Goal: Information Seeking & Learning: Compare options

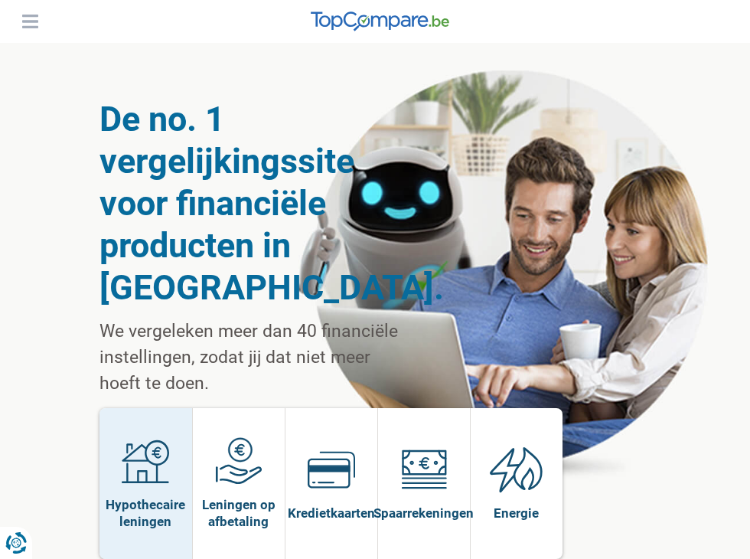
click at [111, 408] on link "Hypothecaire leningen" at bounding box center [145, 483] width 93 height 151
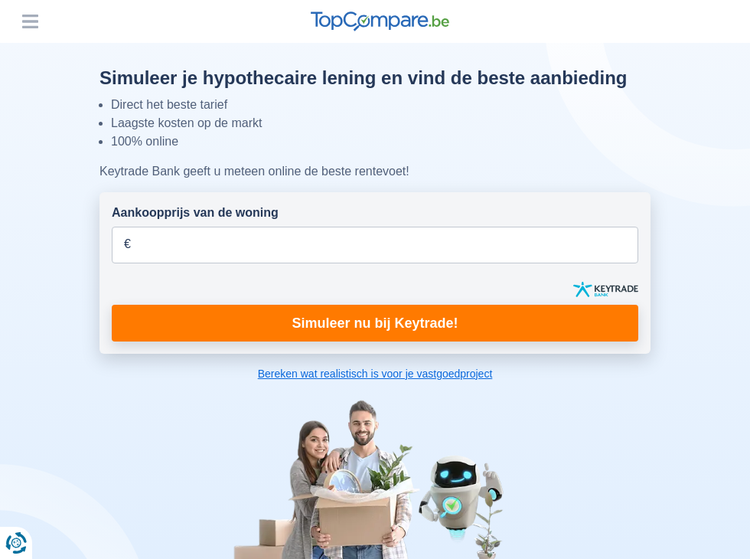
click at [0, 0] on link "Premium kaarten" at bounding box center [0, 0] width 0 height 0
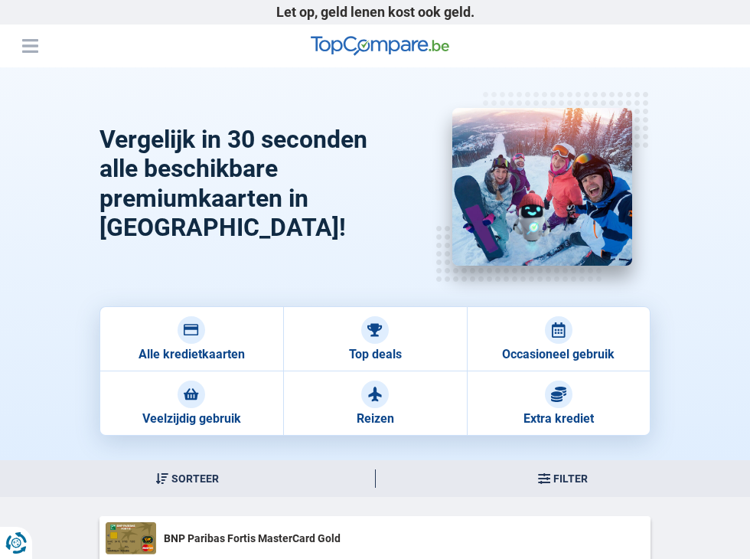
click at [0, 0] on link "nl" at bounding box center [0, 0] width 0 height 0
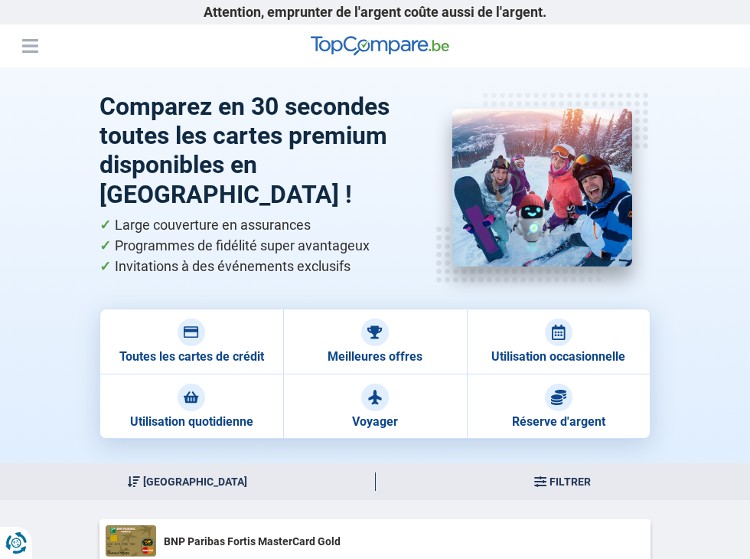
click at [467, 188] on div at bounding box center [543, 188] width 217 height 190
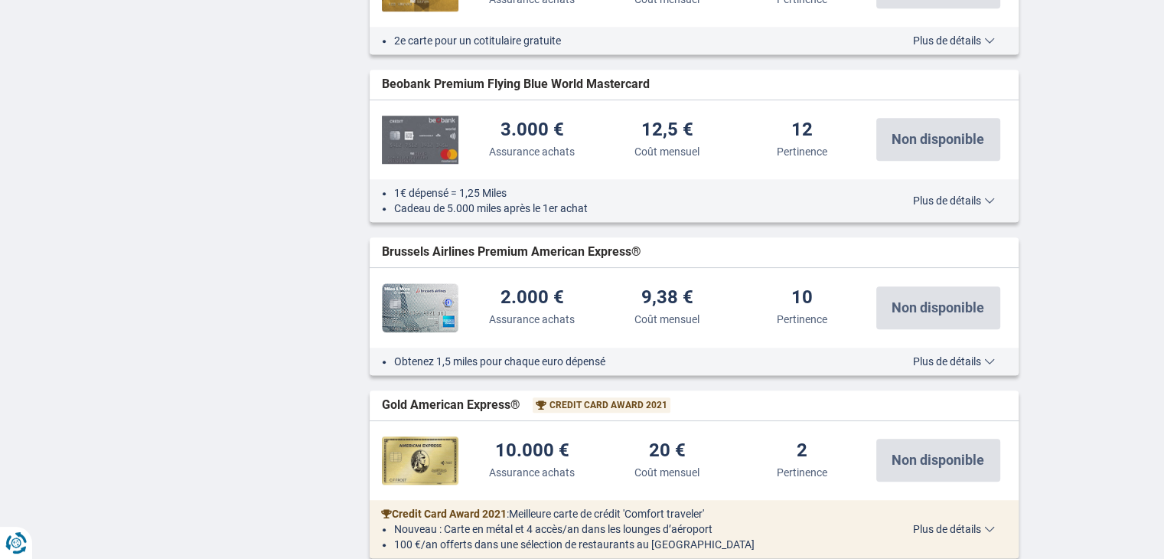
scroll to position [1148, 0]
